Goal: Task Accomplishment & Management: Manage account settings

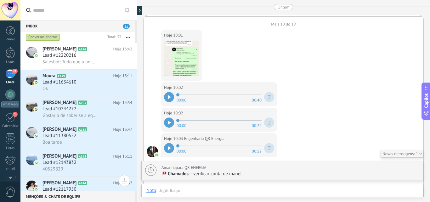
drag, startPoint x: 82, startPoint y: 1, endPoint x: 64, endPoint y: 8, distance: 19.6
click at [64, 8] on input "text" at bounding box center [82, 10] width 99 height 20
click at [8, 192] on span "0" at bounding box center [10, 191] width 11 height 11
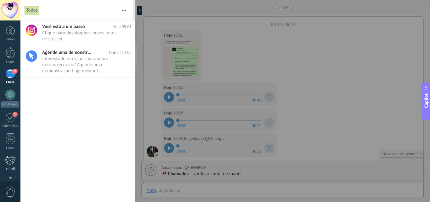
scroll to position [60, 0]
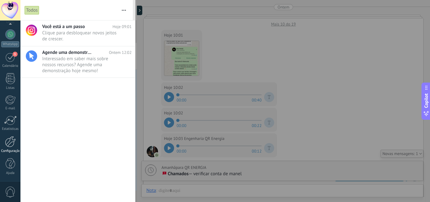
click at [11, 144] on div at bounding box center [10, 141] width 11 height 11
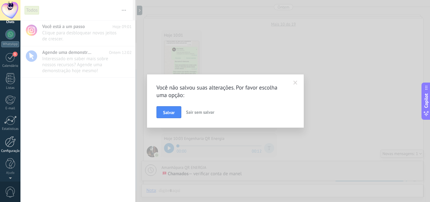
scroll to position [0, 0]
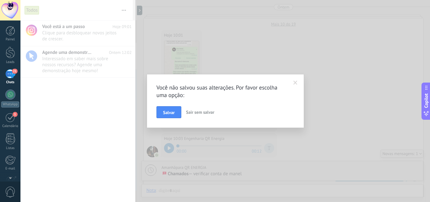
click at [193, 112] on span "Sair sem salvar" at bounding box center [200, 112] width 28 height 6
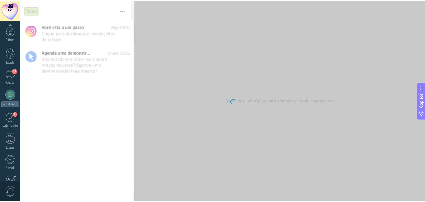
scroll to position [60, 0]
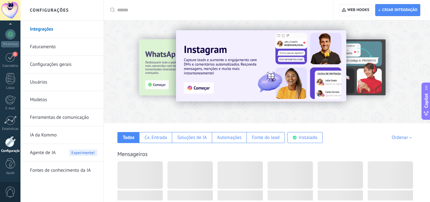
click at [11, 141] on div at bounding box center [10, 141] width 11 height 11
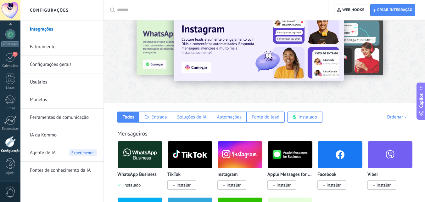
scroll to position [63, 0]
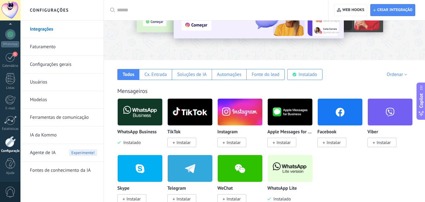
click at [70, 63] on link "Configurações gerais" at bounding box center [63, 65] width 67 height 18
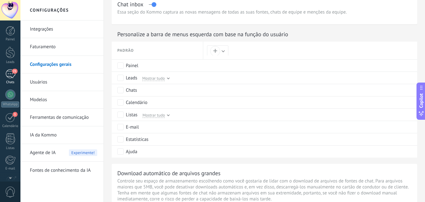
click at [10, 77] on div "21" at bounding box center [10, 73] width 10 height 9
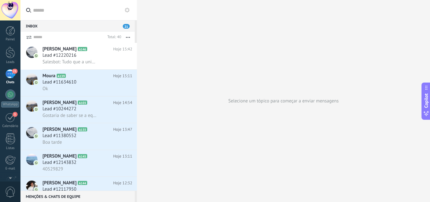
click at [125, 11] on icon at bounding box center [127, 10] width 5 height 5
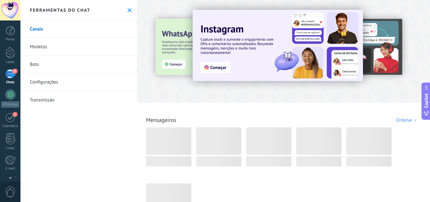
click at [49, 78] on link "Configurações" at bounding box center [78, 82] width 116 height 18
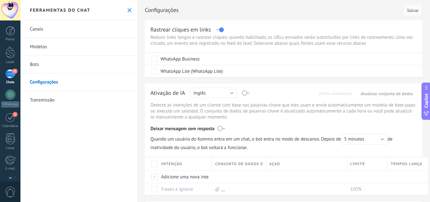
click at [127, 11] on use at bounding box center [129, 10] width 4 height 4
